Goal: Task Accomplishment & Management: Manage account settings

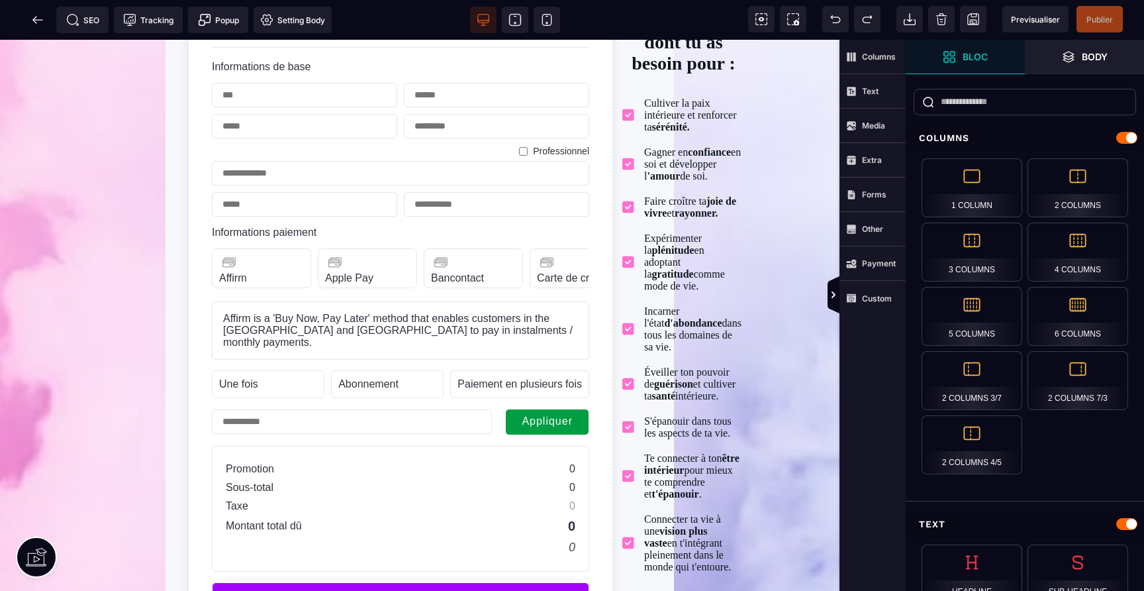
scroll to position [100, 0]
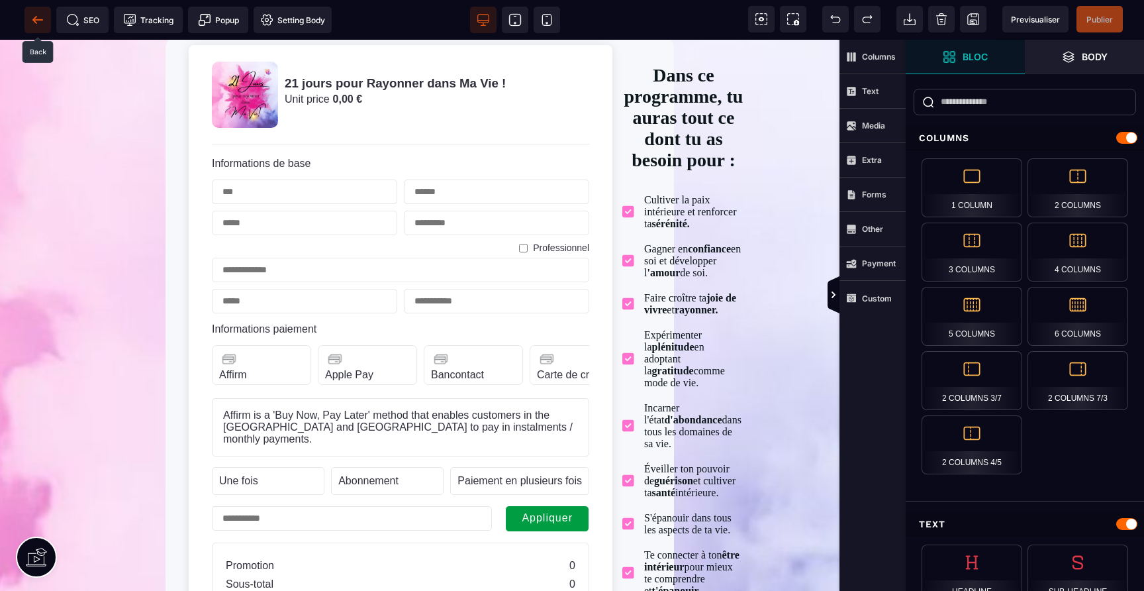
click at [32, 25] on icon at bounding box center [37, 19] width 13 height 13
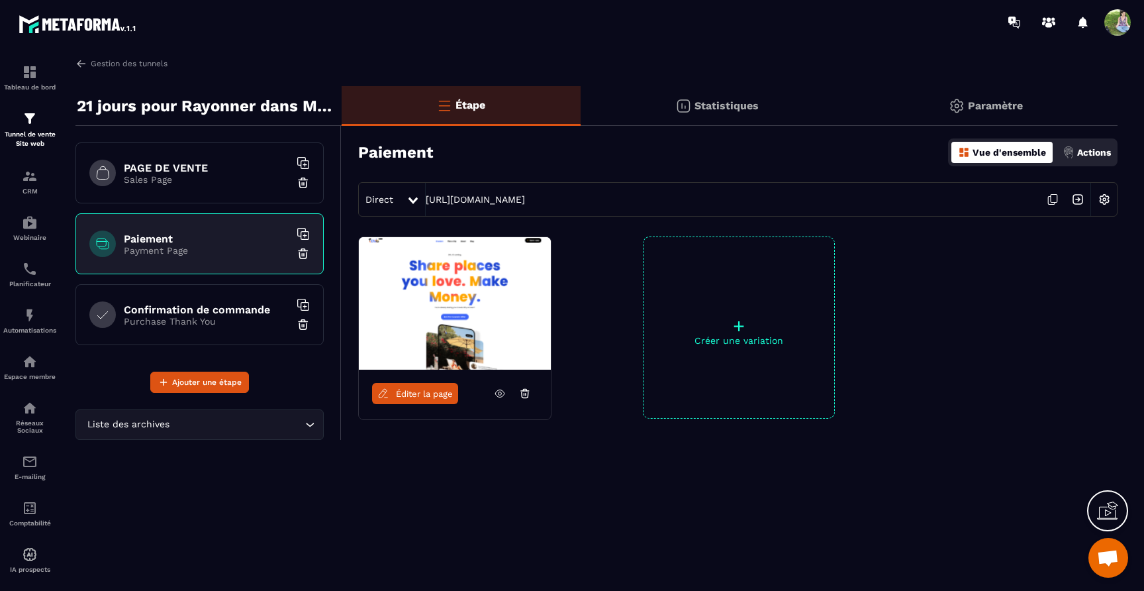
click at [1105, 199] on img at bounding box center [1104, 199] width 25 height 25
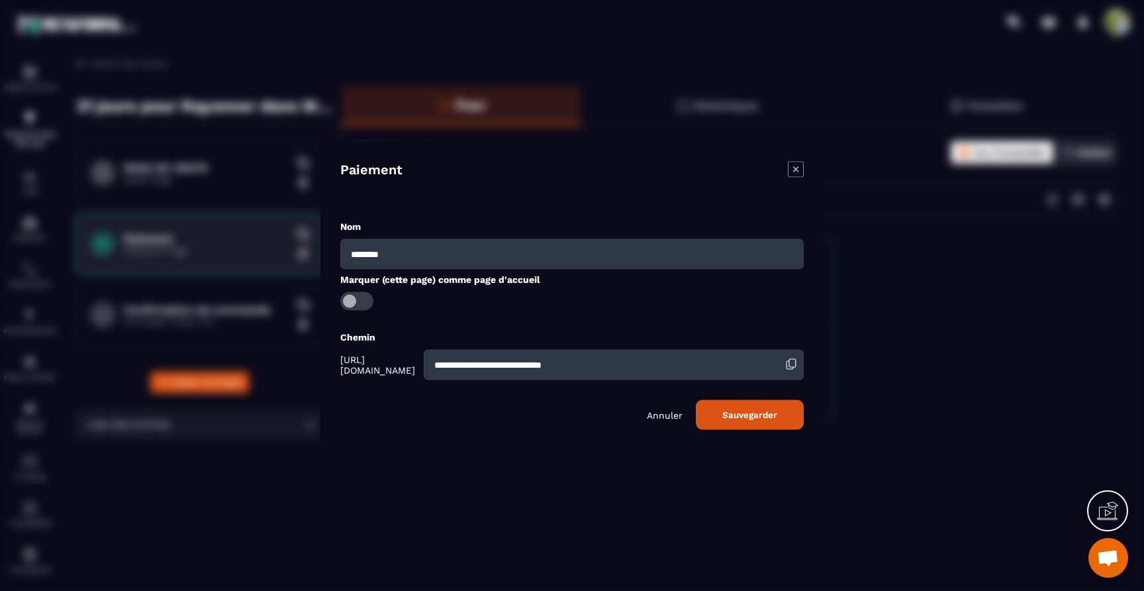
click at [801, 170] on icon "Modal window" at bounding box center [796, 170] width 16 height 16
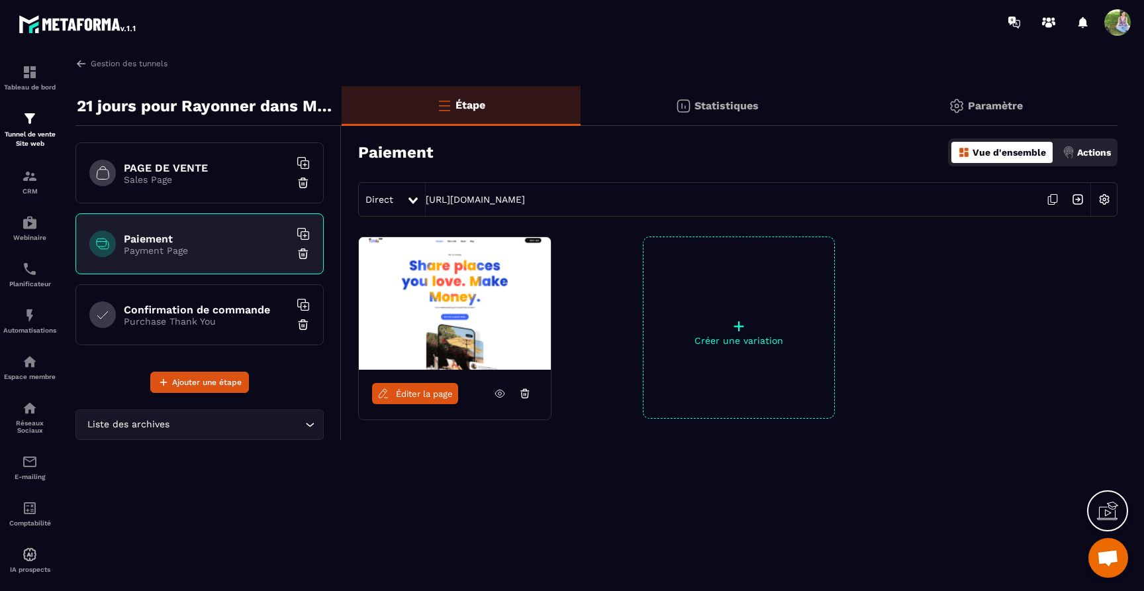
click at [250, 174] on p "Sales Page" at bounding box center [207, 179] width 166 height 11
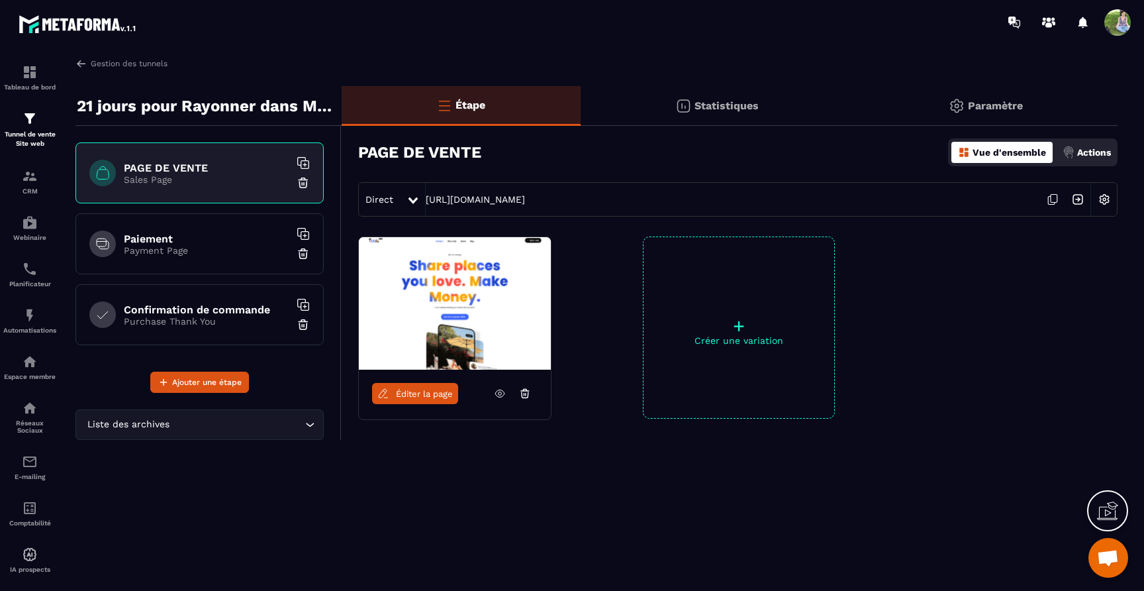
click at [983, 101] on p "Paramètre" at bounding box center [995, 105] width 55 height 13
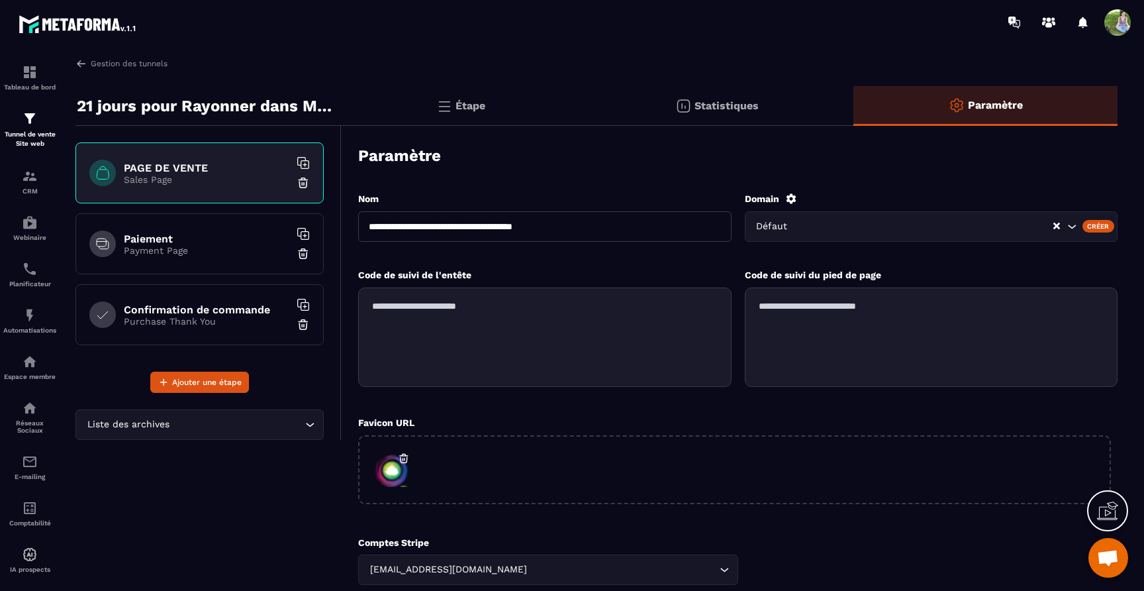
click at [205, 220] on div "Paiement Payment Page" at bounding box center [199, 243] width 248 height 61
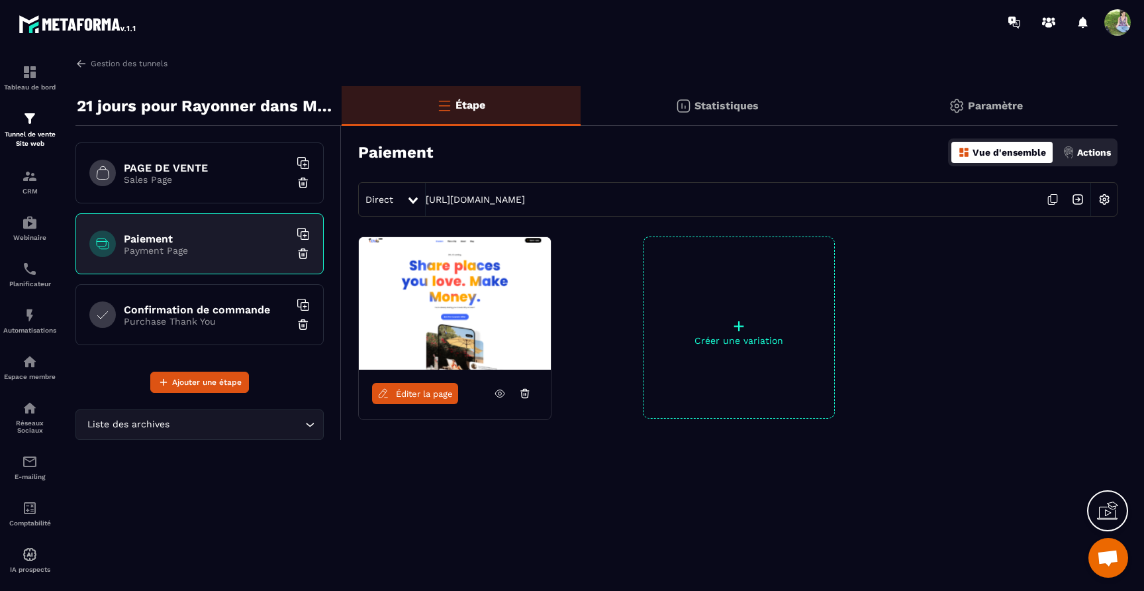
click at [979, 105] on p "Paramètre" at bounding box center [995, 105] width 55 height 13
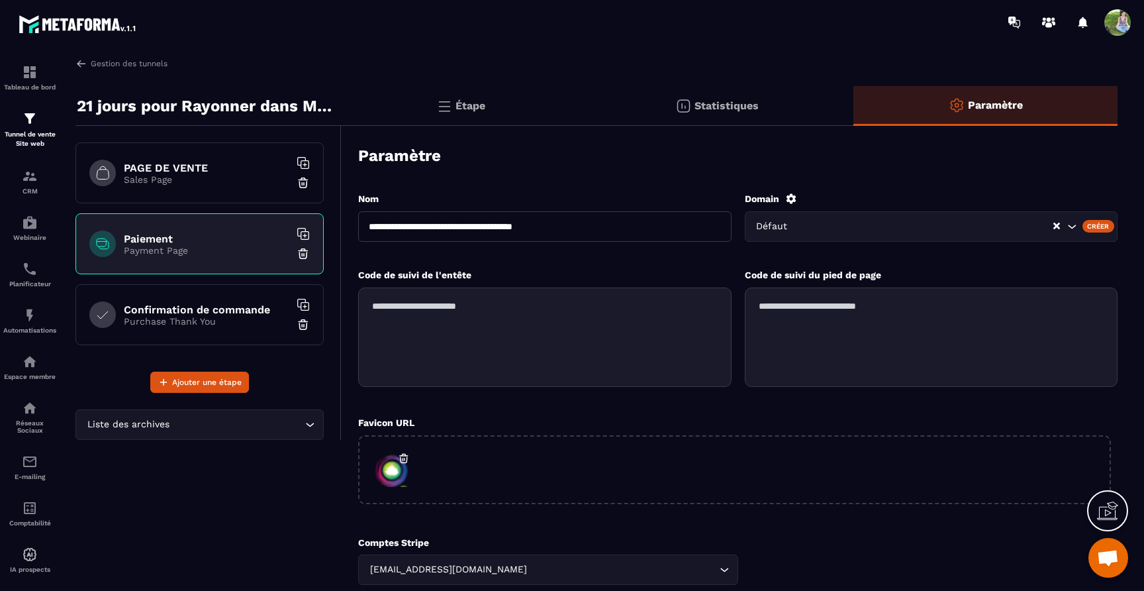
click at [113, 304] on div "Confirmation de commande Purchase Thank You" at bounding box center [199, 314] width 248 height 61
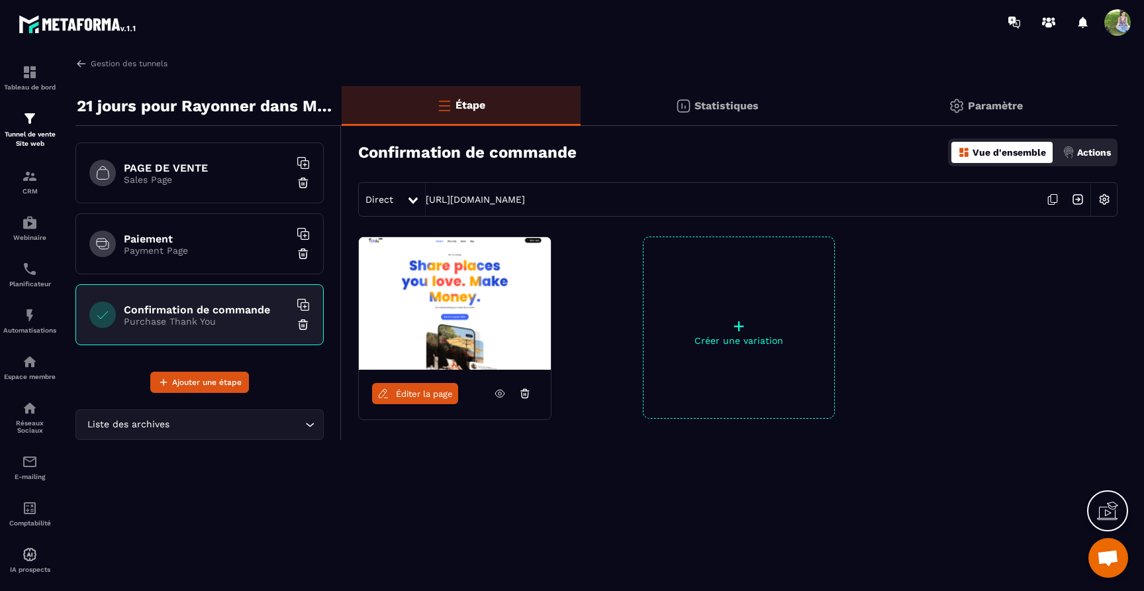
click at [497, 391] on icon at bounding box center [499, 393] width 9 height 7
click at [134, 64] on link "Gestion des tunnels" at bounding box center [121, 64] width 92 height 12
